Goal: Use online tool/utility: Utilize a website feature to perform a specific function

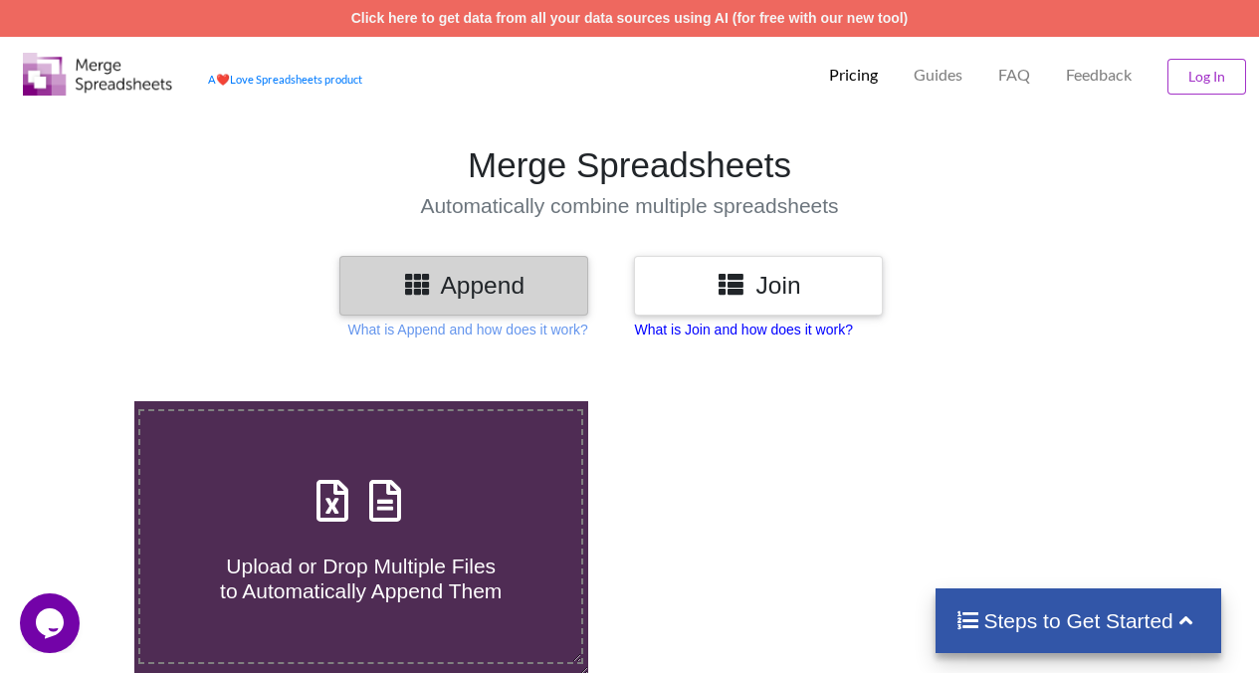
click at [768, 330] on p "What is Join and how does it work?" at bounding box center [743, 330] width 218 height 20
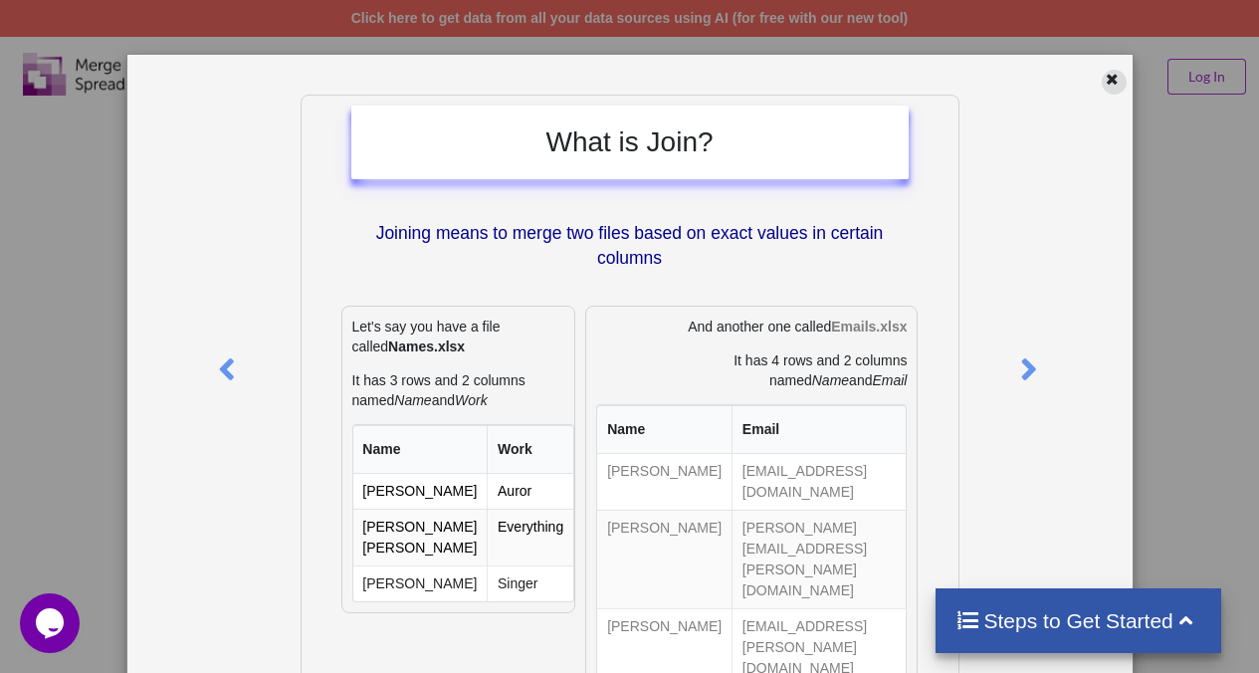
click at [1107, 71] on icon at bounding box center [1112, 77] width 17 height 14
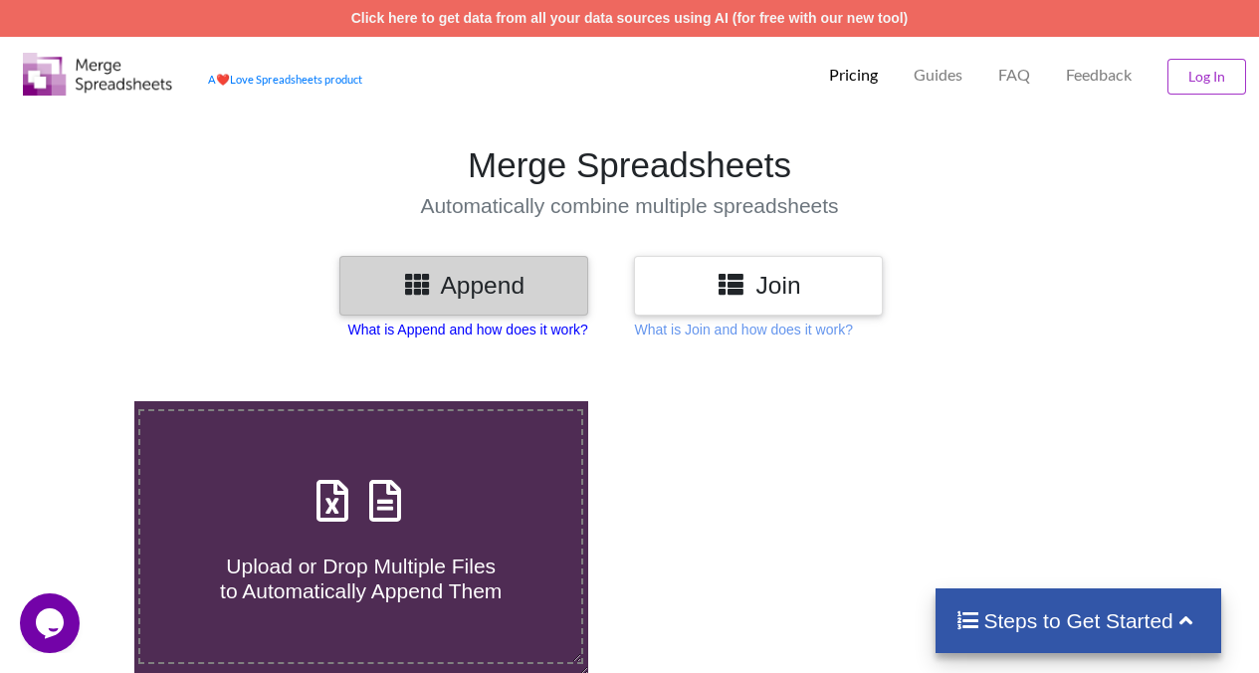
click at [509, 332] on p "What is Append and how does it work?" at bounding box center [468, 330] width 240 height 20
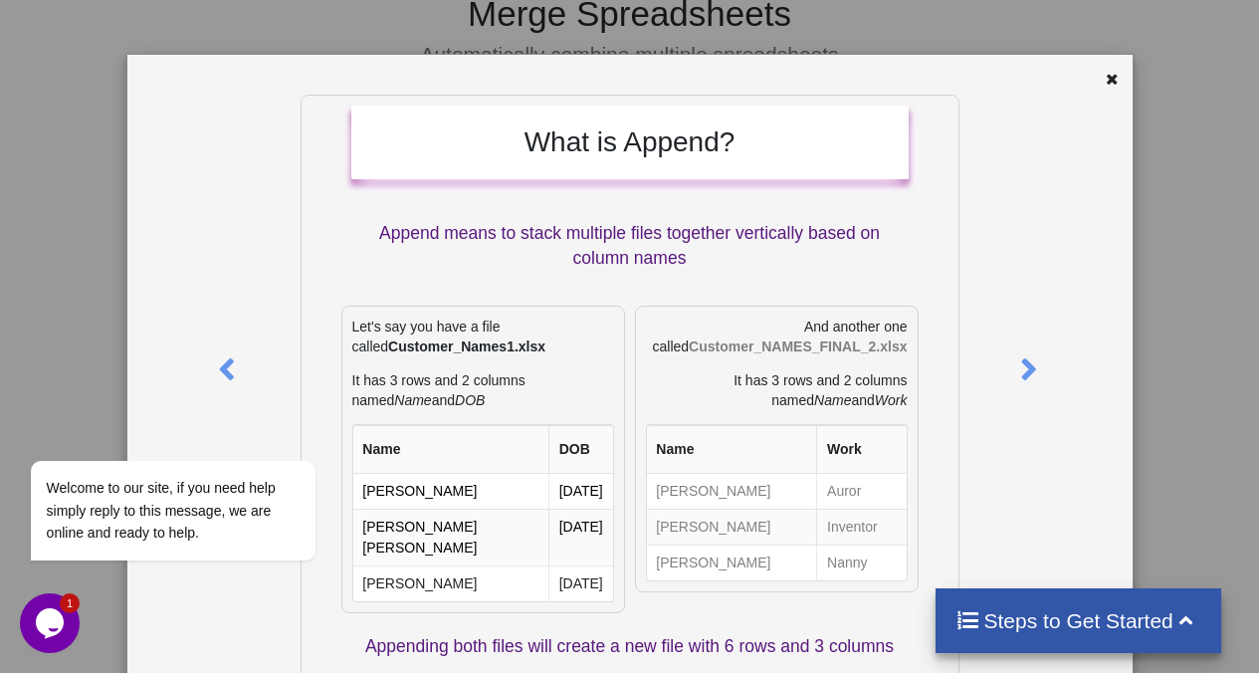
scroll to position [148, 0]
click at [1021, 370] on icon at bounding box center [1029, 360] width 41 height 35
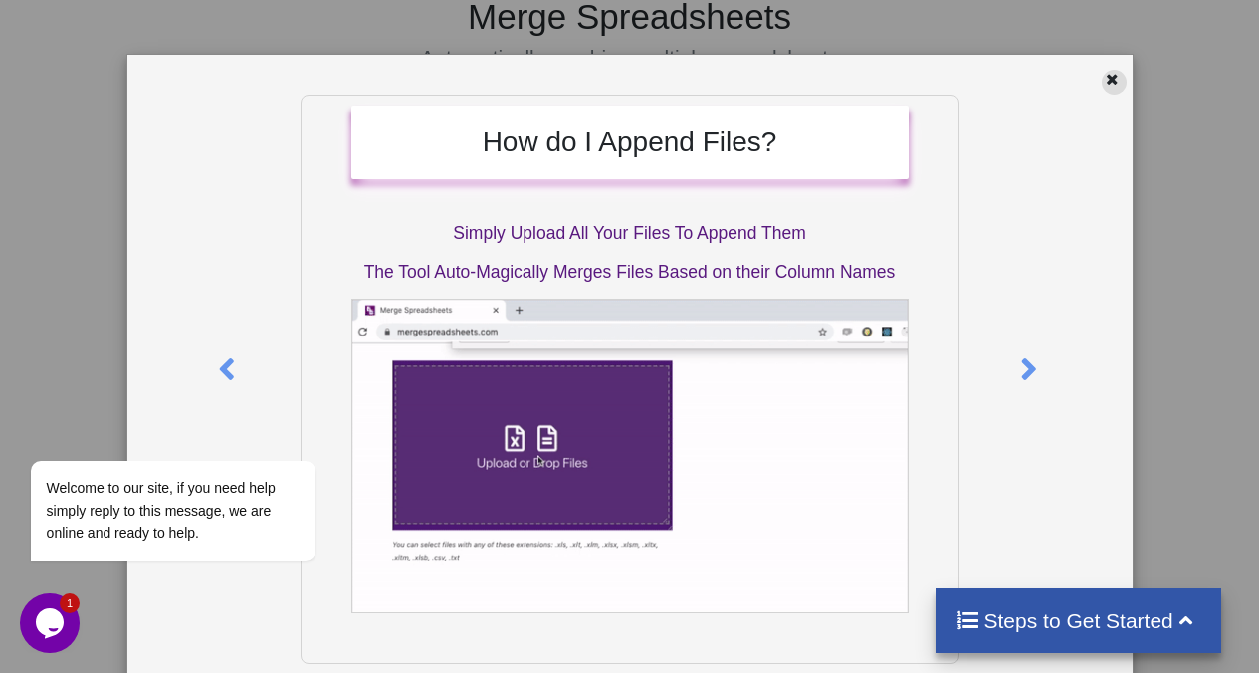
click at [1110, 82] on icon at bounding box center [1112, 77] width 17 height 14
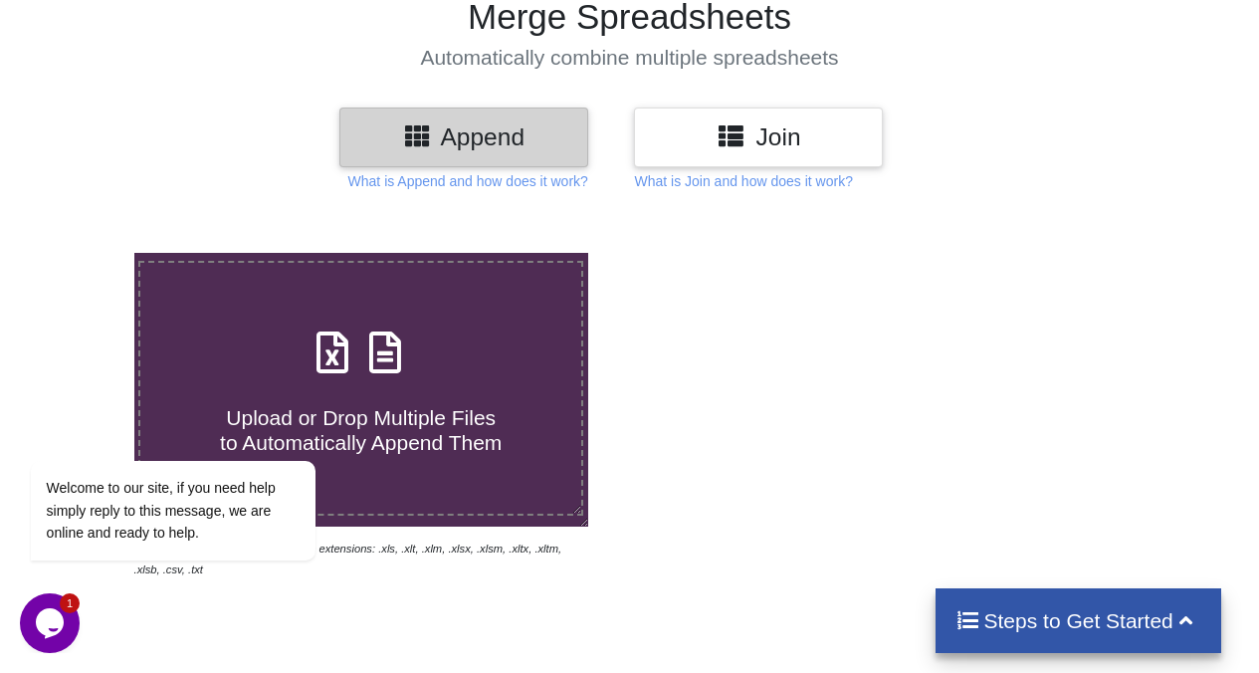
click at [401, 353] on icon at bounding box center [386, 343] width 50 height 42
click at [83, 253] on input "Upload or Drop Multiple Files to Automatically Append Them" at bounding box center [83, 253] width 0 height 0
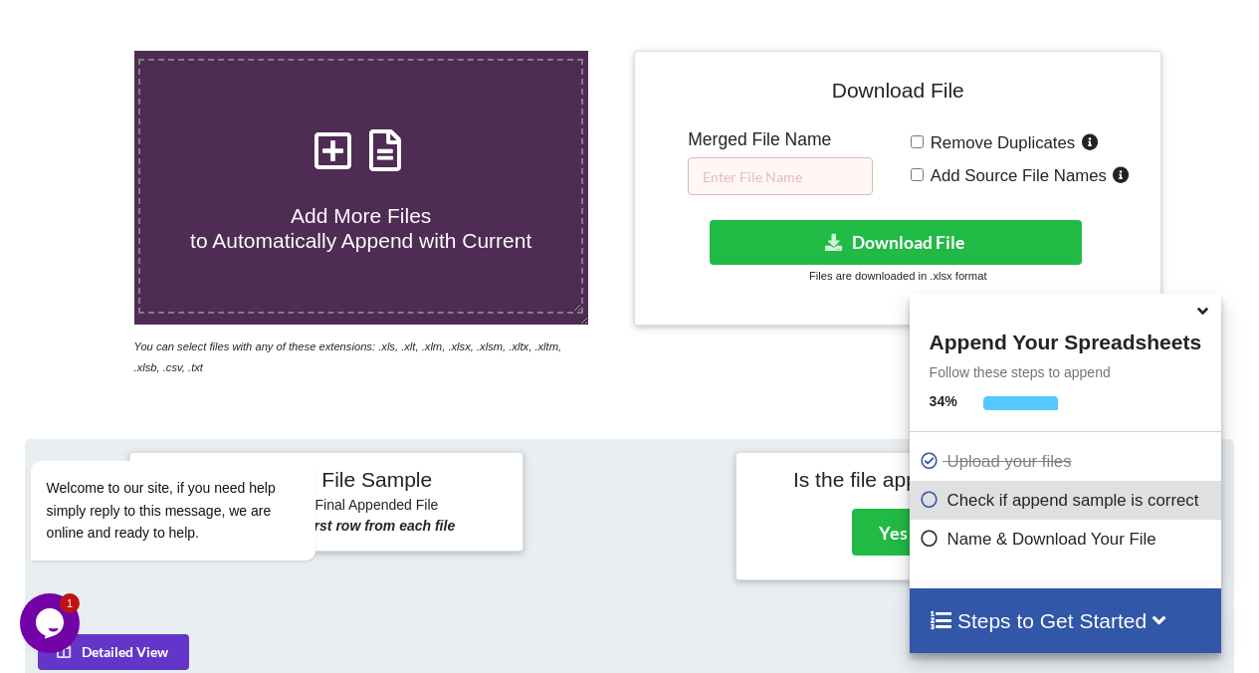
scroll to position [348, 0]
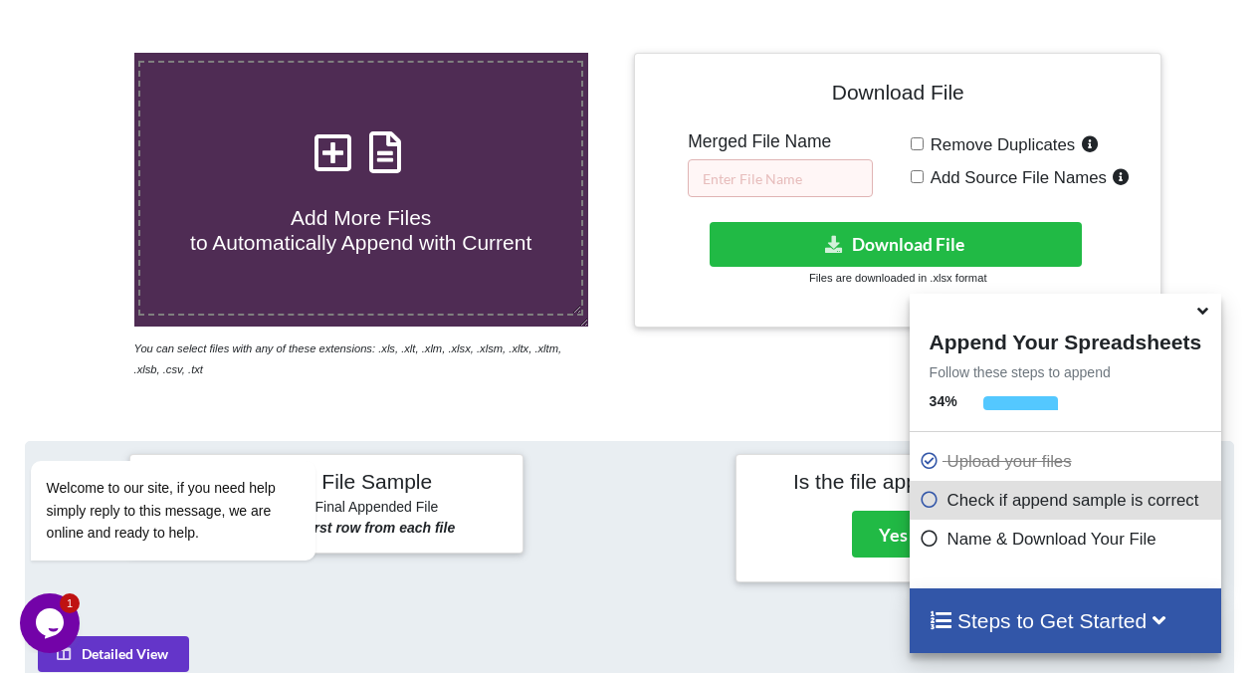
click at [496, 152] on div "Add More Files to Automatically Append with Current" at bounding box center [360, 188] width 441 height 134
click at [83, 53] on input "Add More Files to Automatically Append with Current" at bounding box center [83, 53] width 0 height 0
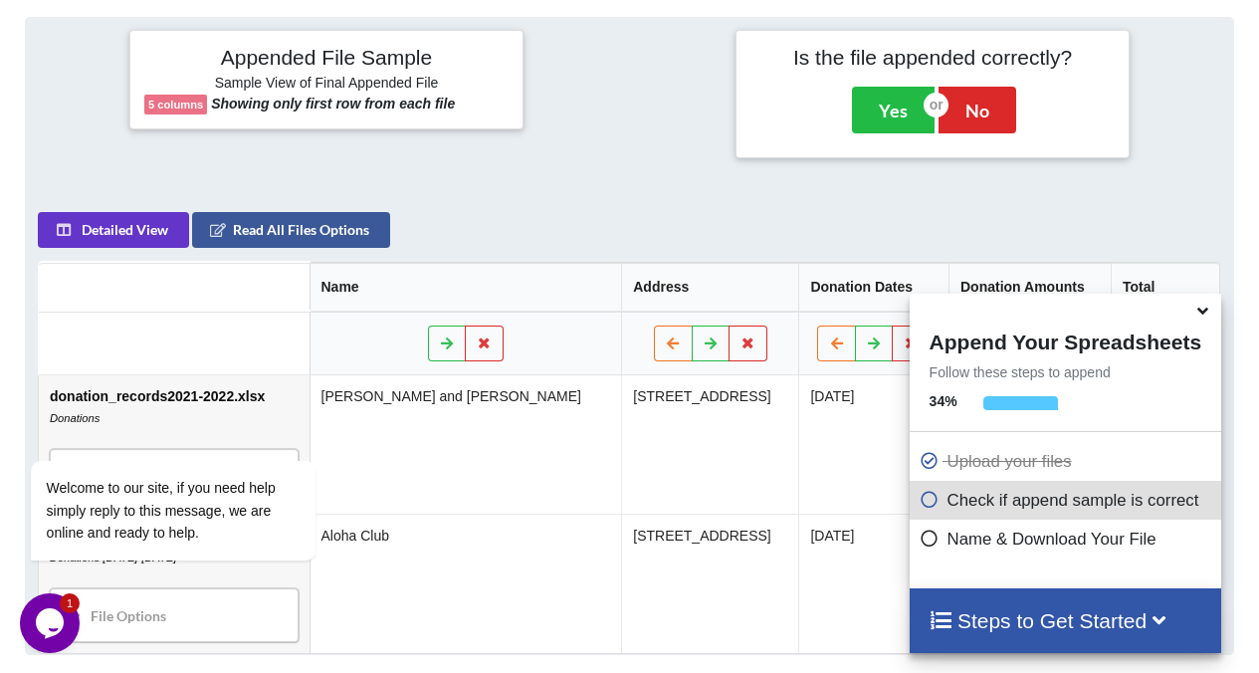
scroll to position [790, 0]
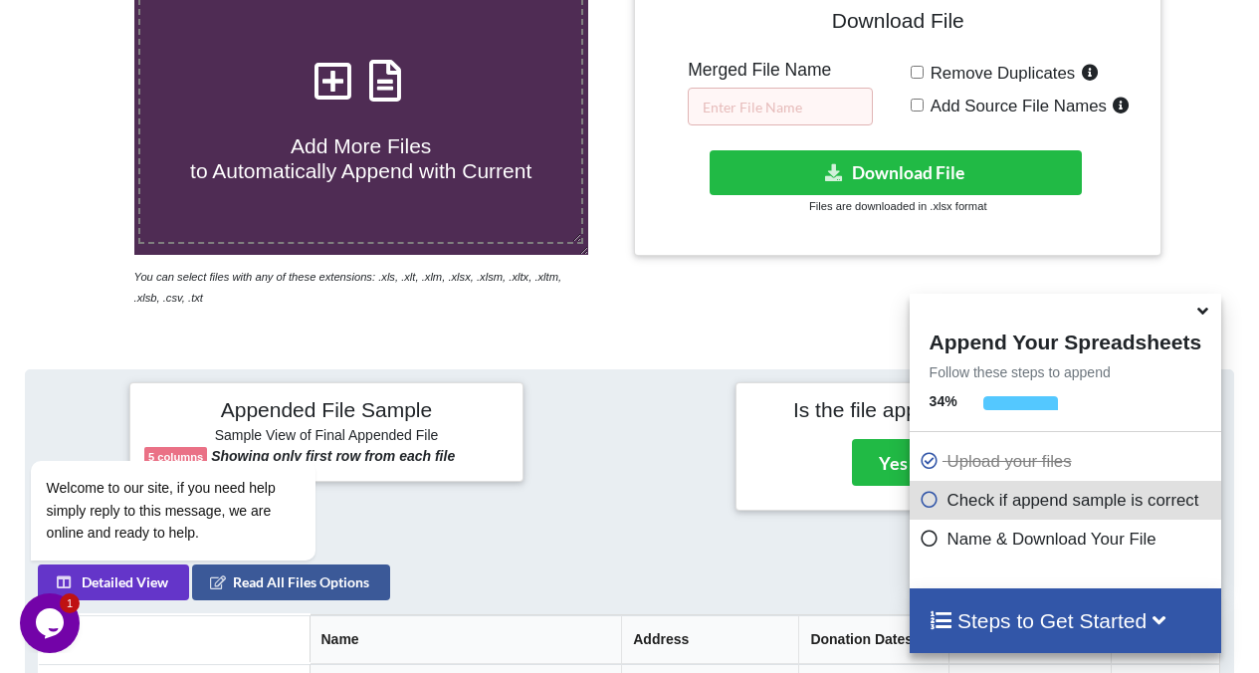
click at [534, 136] on h4 "Add More Files to Automatically Append with Current" at bounding box center [360, 147] width 441 height 76
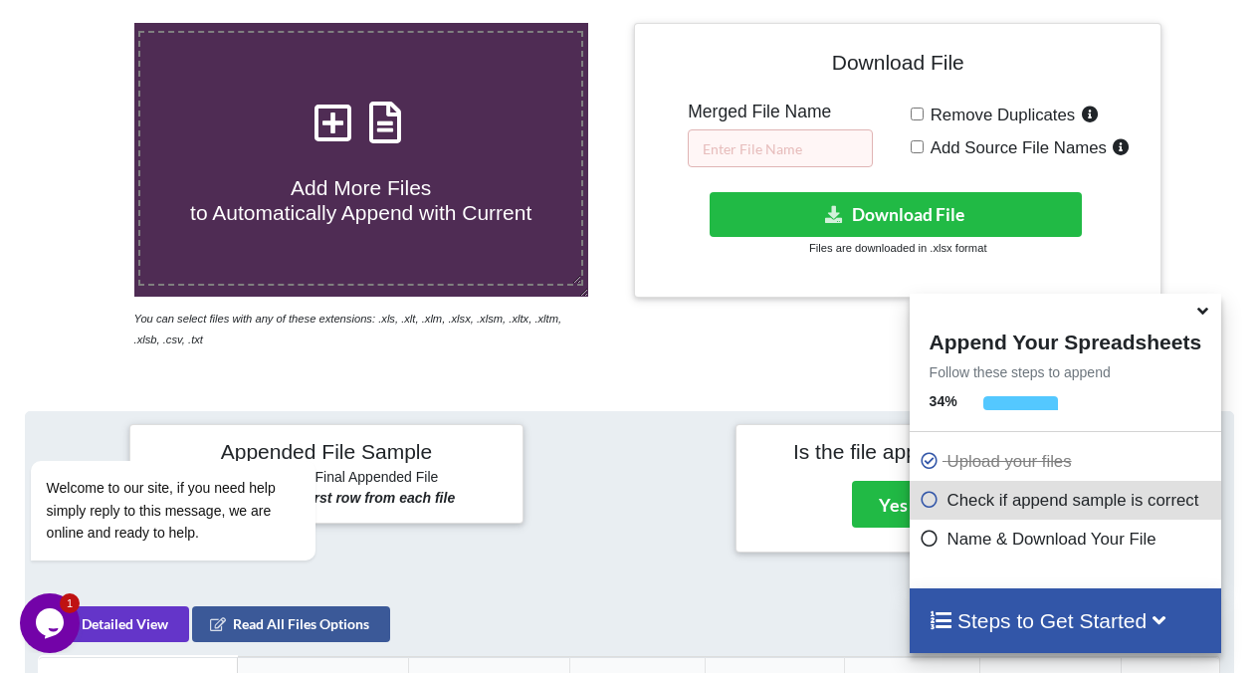
scroll to position [376, 0]
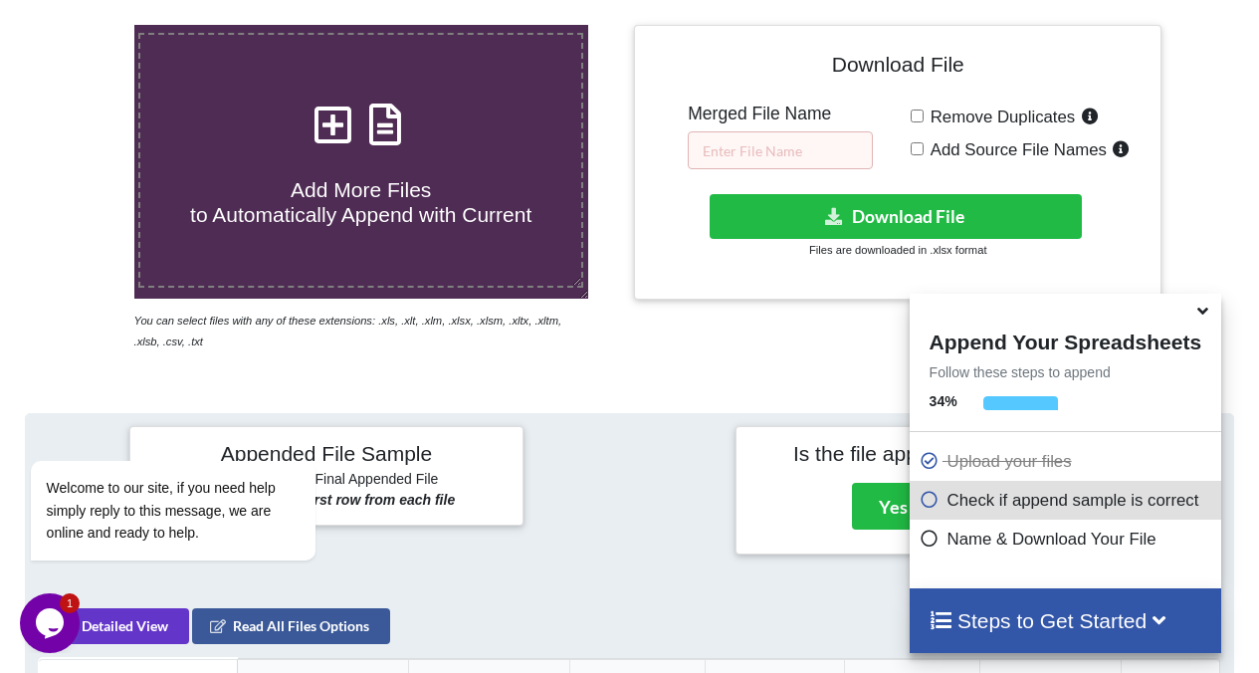
click at [467, 117] on div "Add More Files to Automatically Append with Current" at bounding box center [360, 161] width 441 height 134
click at [83, 25] on input "Add More Files to Automatically Append with Current" at bounding box center [83, 25] width 0 height 0
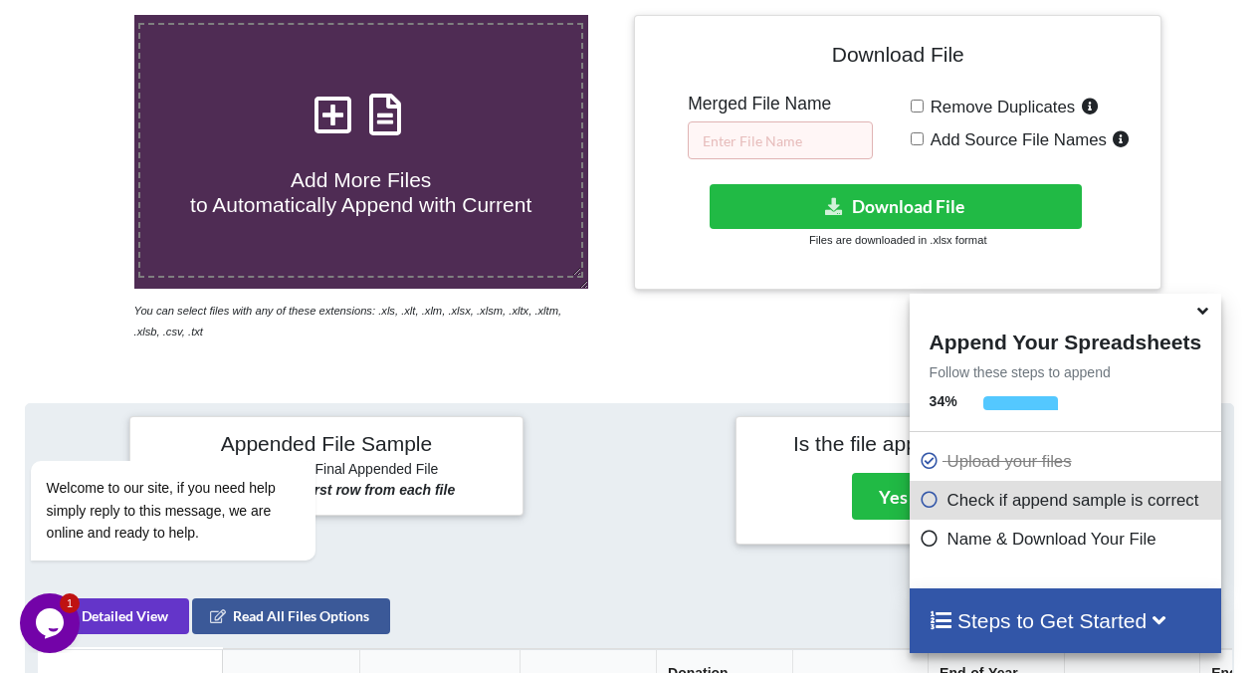
scroll to position [369, 0]
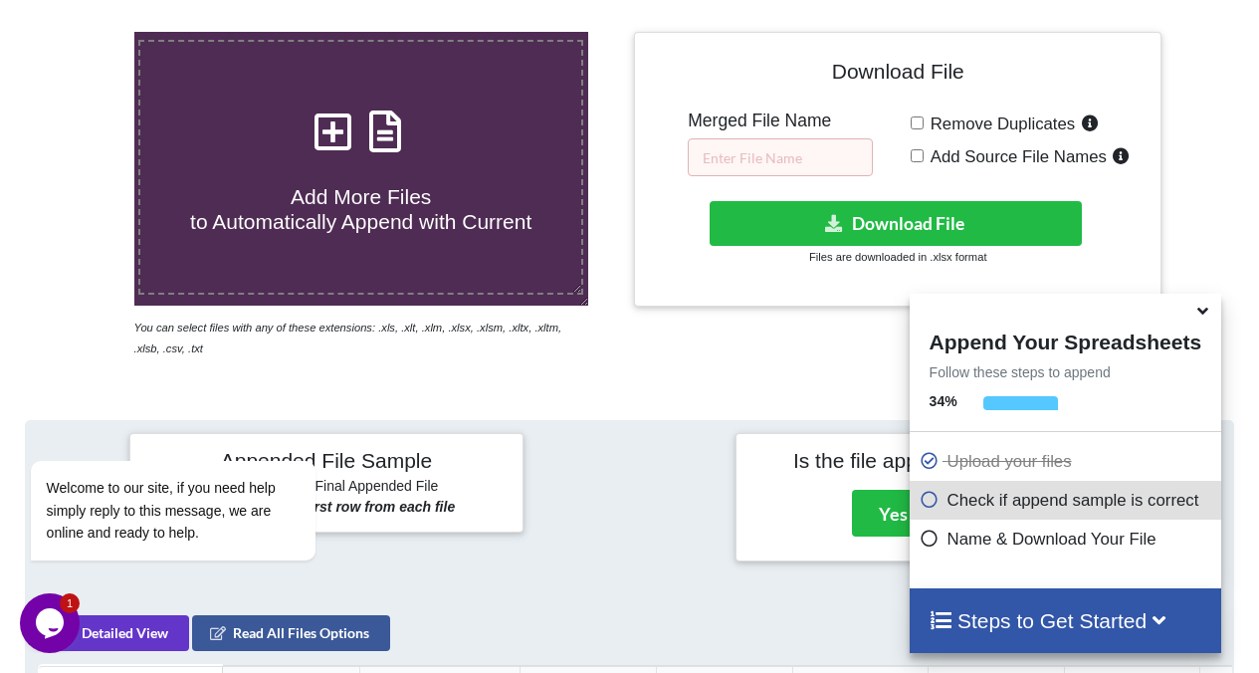
click at [547, 170] on h4 "Add More Files to Automatically Append with Current" at bounding box center [360, 197] width 441 height 76
click at [83, 32] on input "Add More Files to Automatically Append with Current" at bounding box center [83, 32] width 0 height 0
type input "C:\fakepath\25-26.xlsx"
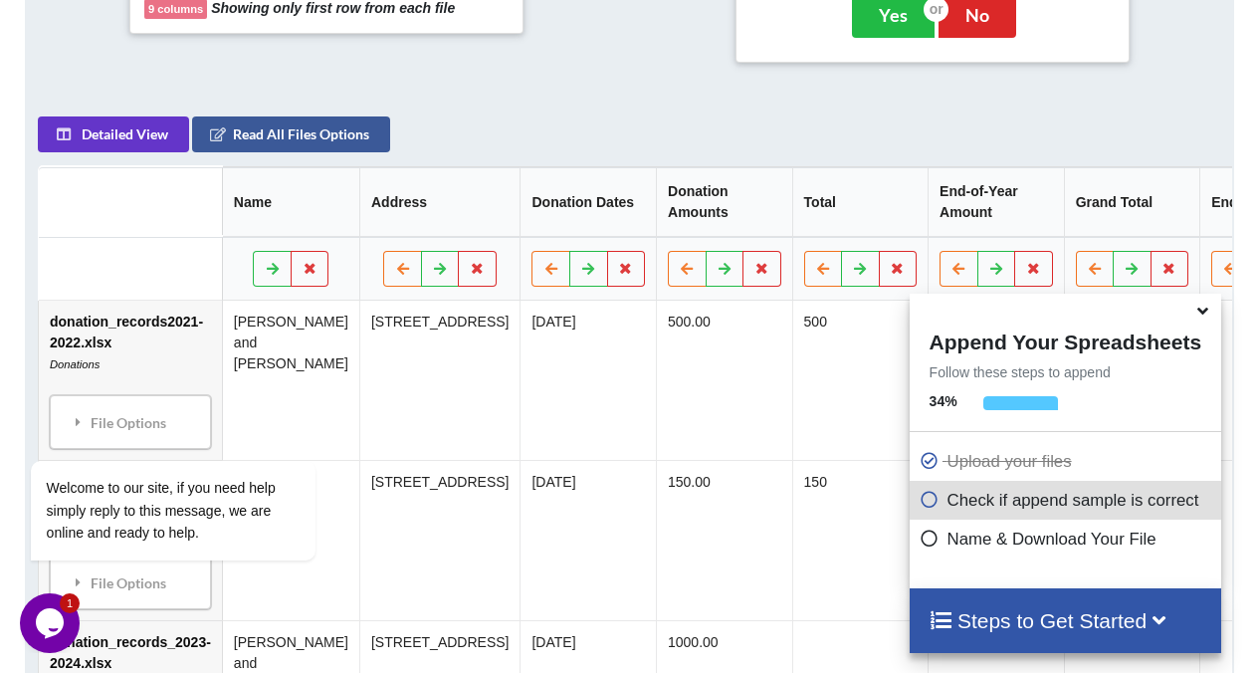
scroll to position [873, 0]
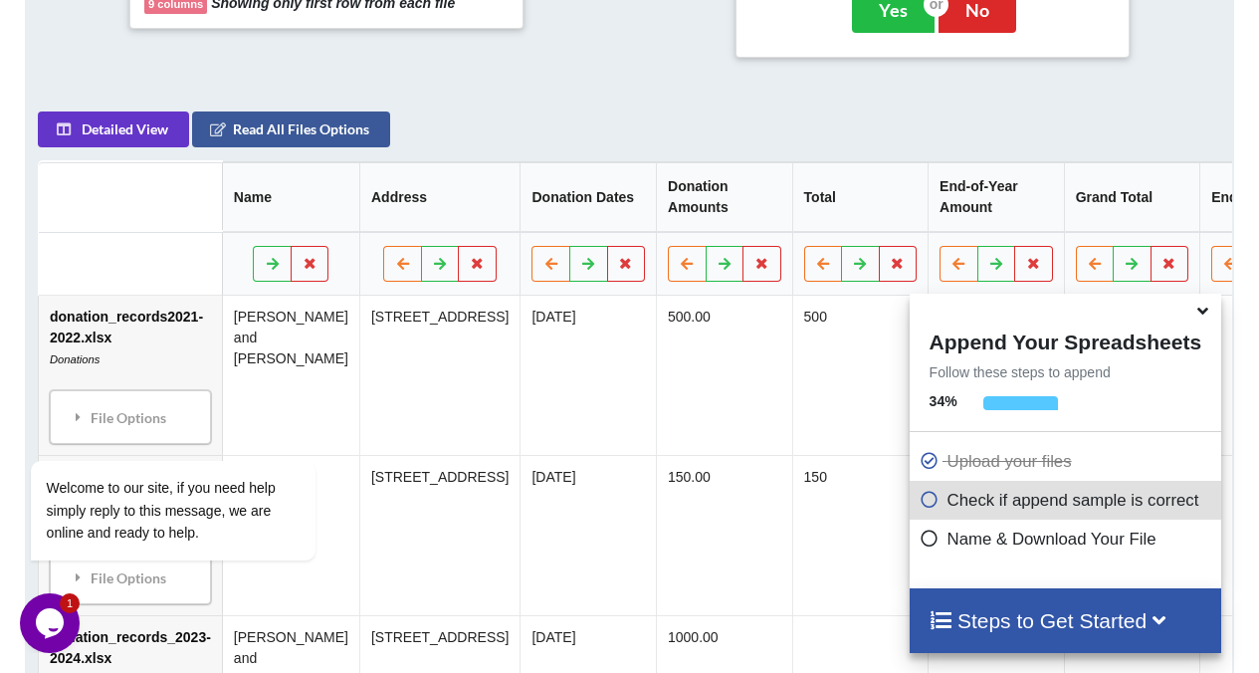
click at [1205, 317] on icon at bounding box center [1203, 308] width 21 height 18
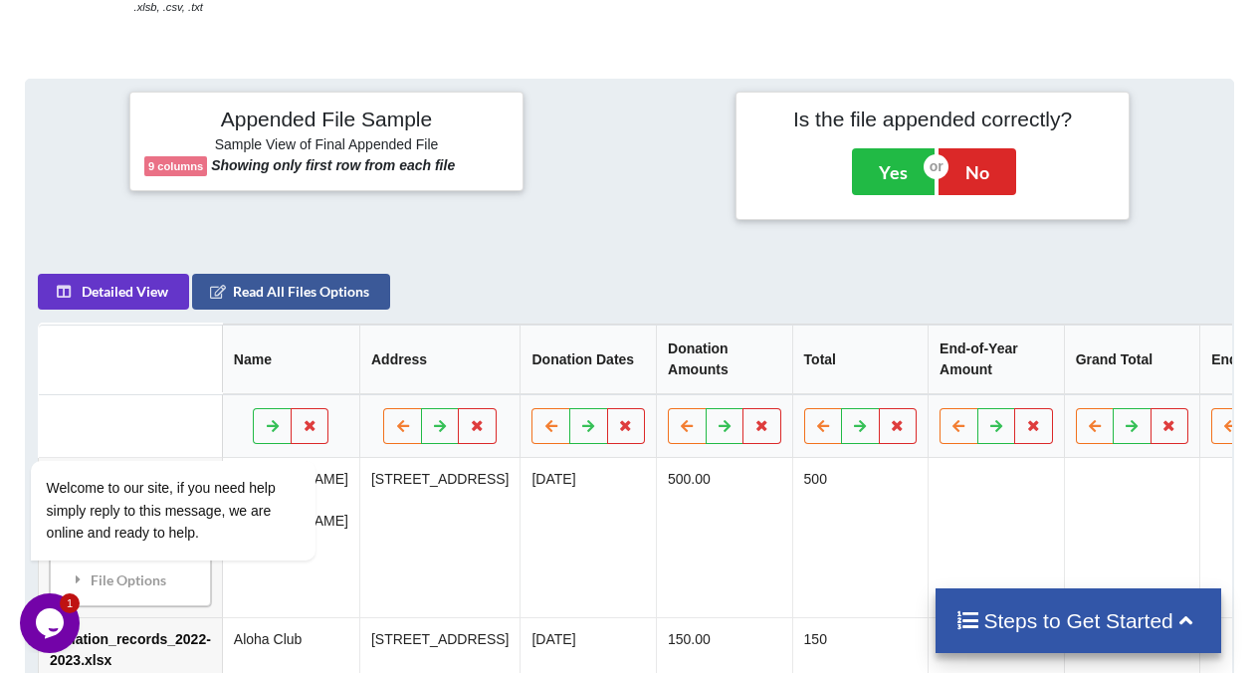
scroll to position [710, 0]
click at [102, 303] on div "Welcome to our site, if you need help simply reply to this message, we are onli…" at bounding box center [199, 428] width 358 height 303
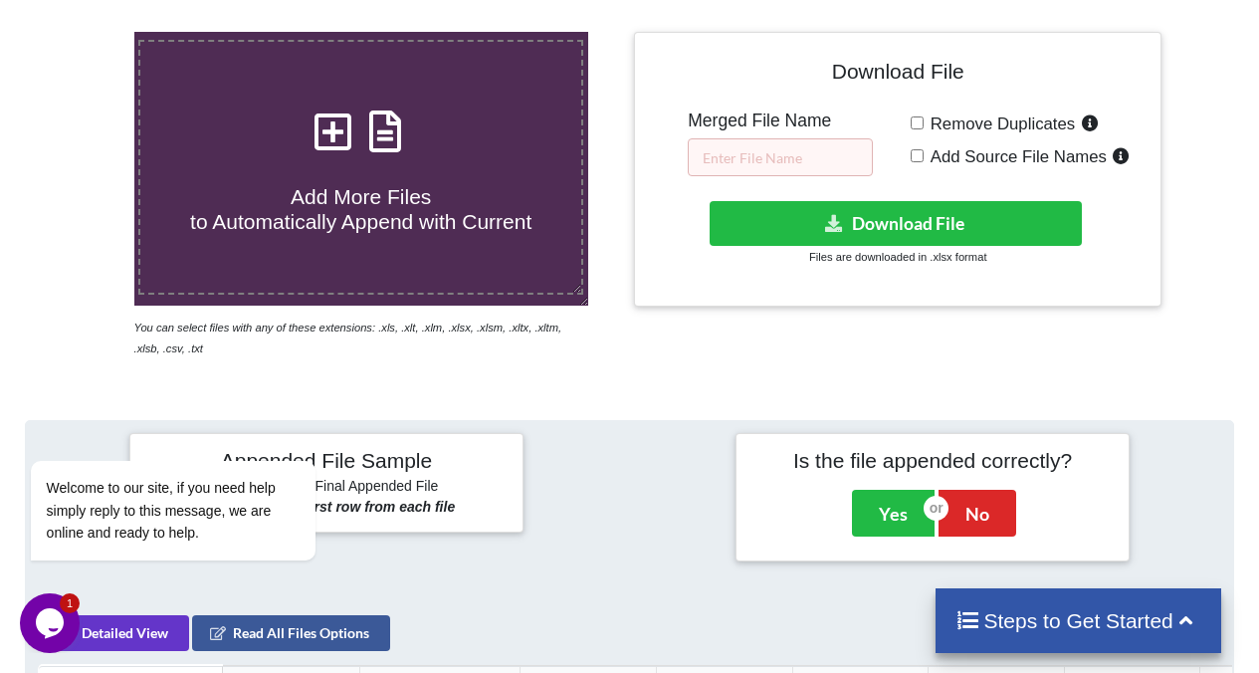
scroll to position [375, 0]
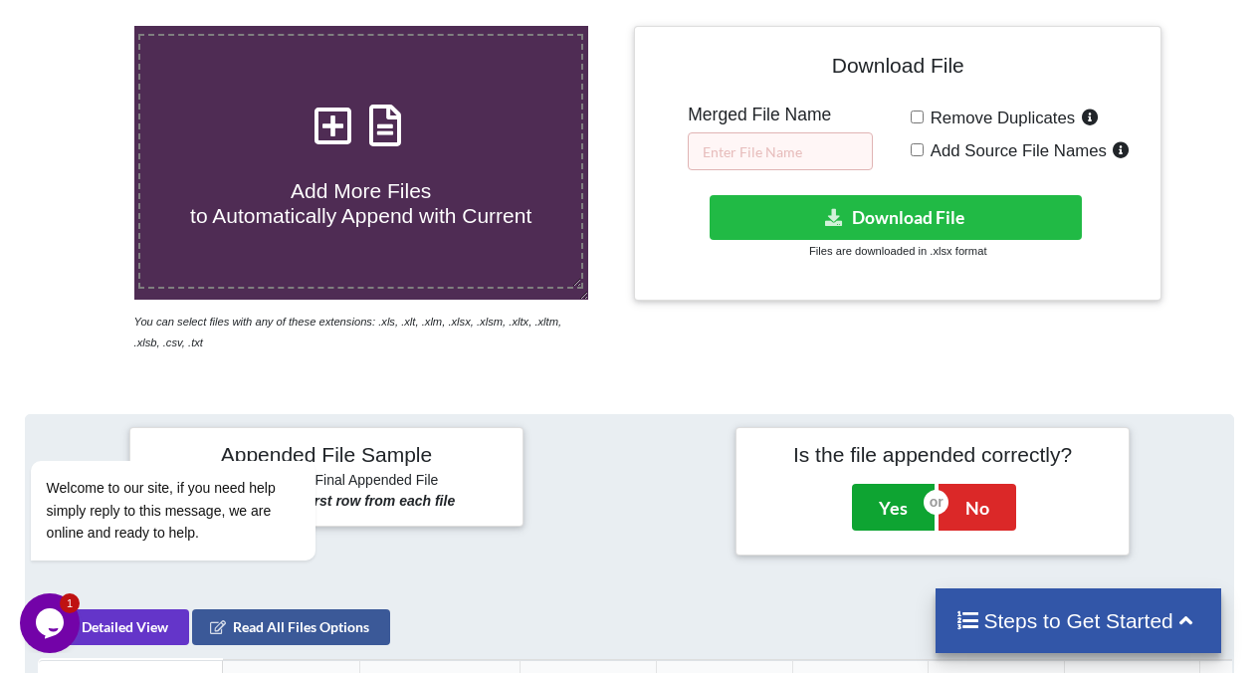
click at [903, 504] on button "Yes" at bounding box center [893, 507] width 83 height 46
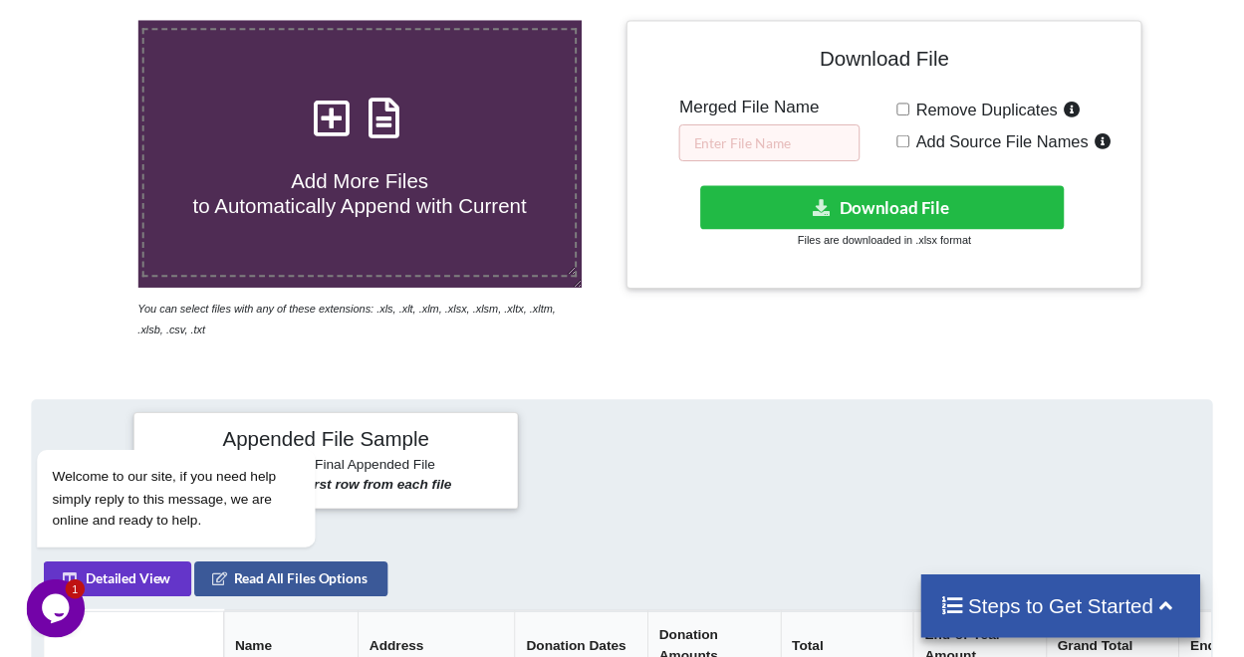
scroll to position [352, 0]
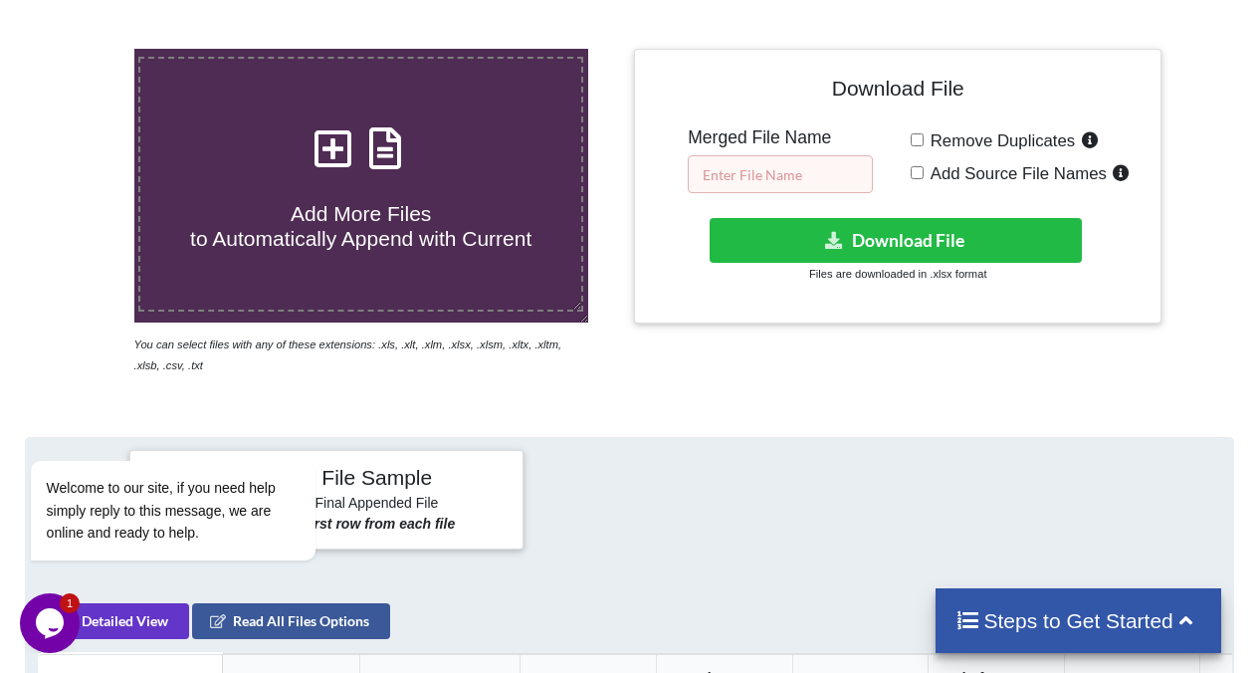
click at [830, 169] on input "text" at bounding box center [780, 174] width 185 height 38
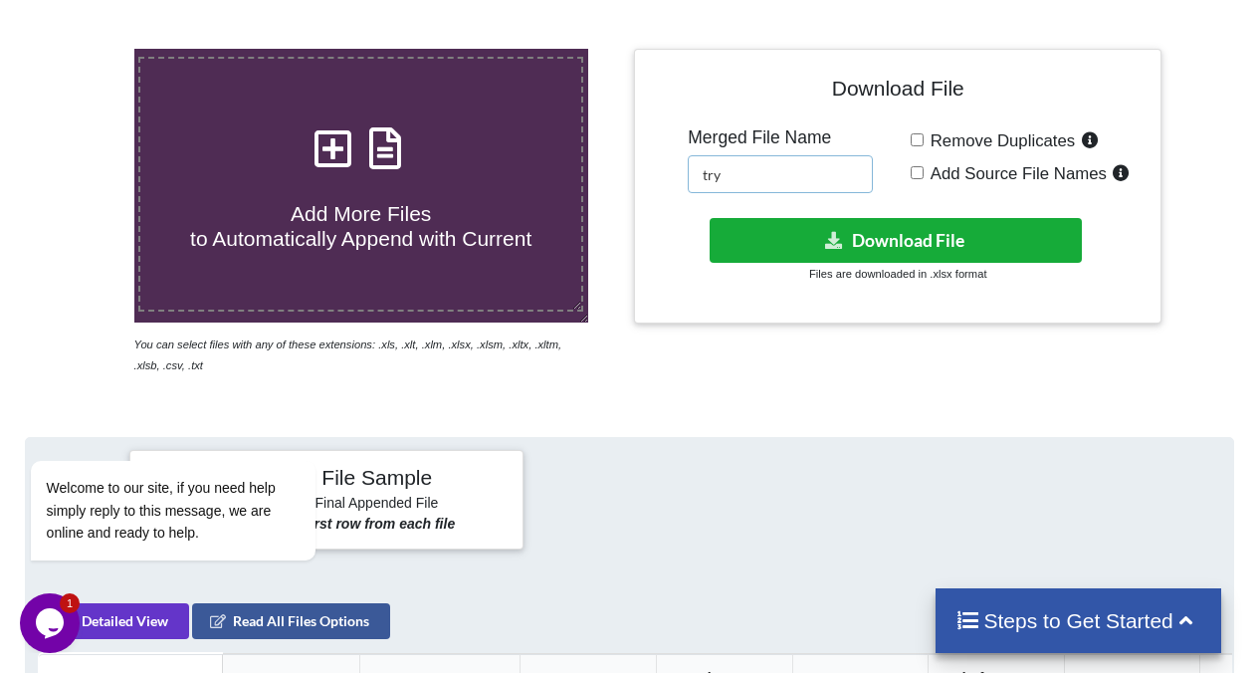
type input "try"
click at [832, 254] on button "Download File" at bounding box center [896, 240] width 373 height 45
